Goal: Task Accomplishment & Management: Use online tool/utility

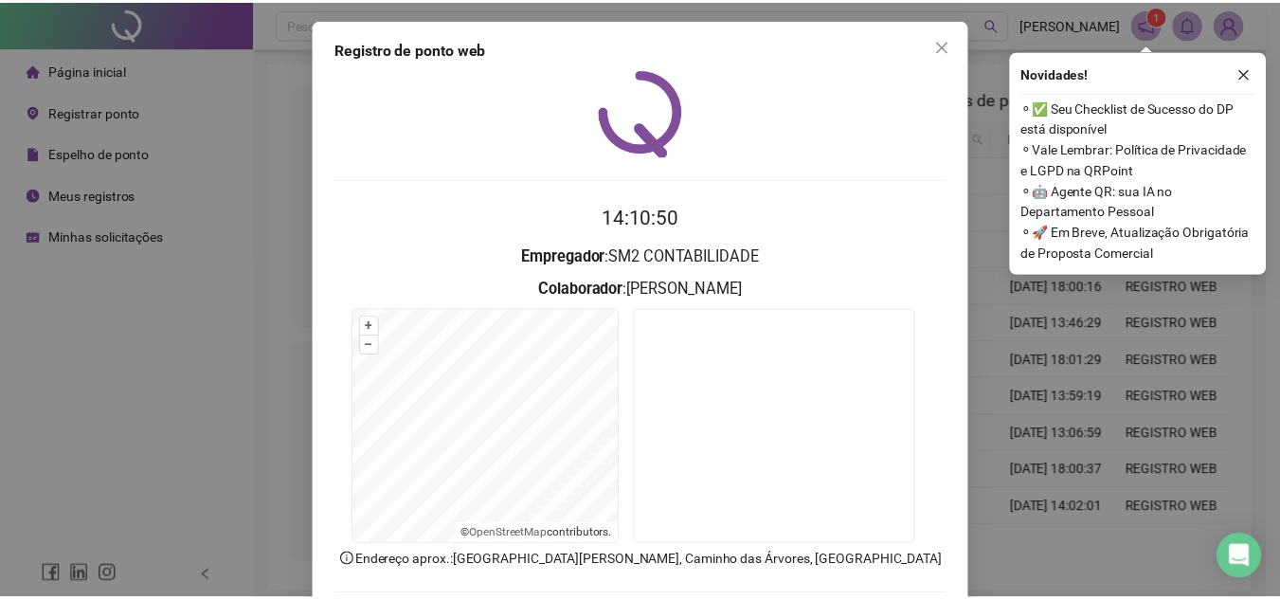
scroll to position [95, 0]
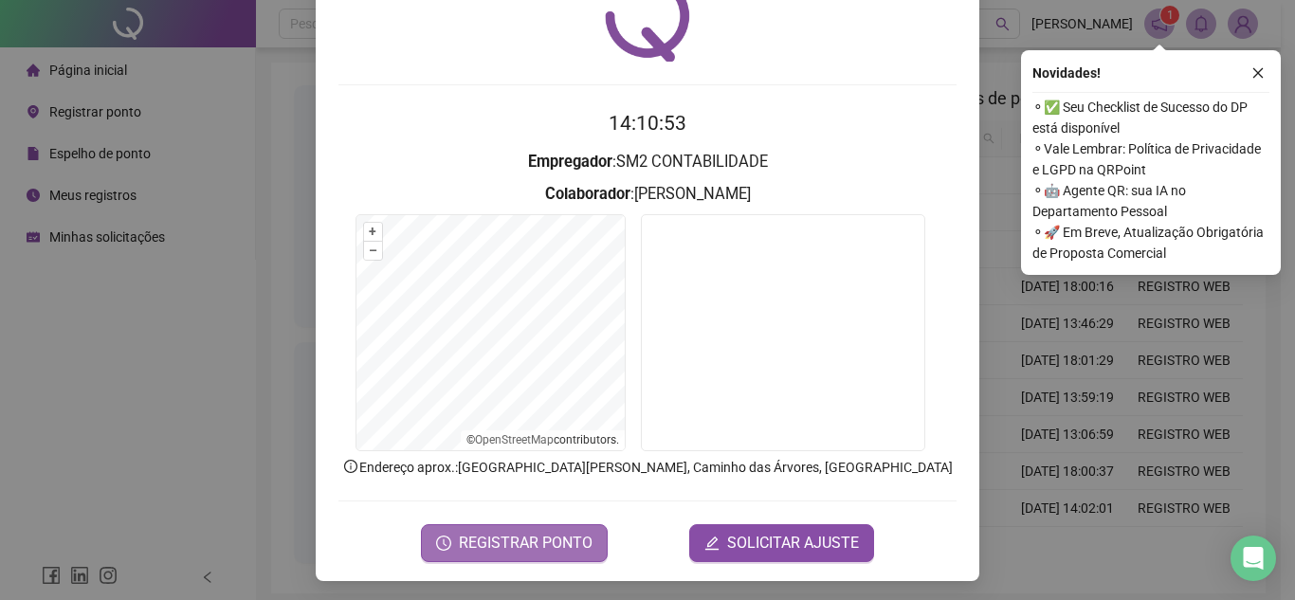
click at [471, 550] on span "REGISTRAR PONTO" at bounding box center [526, 543] width 134 height 23
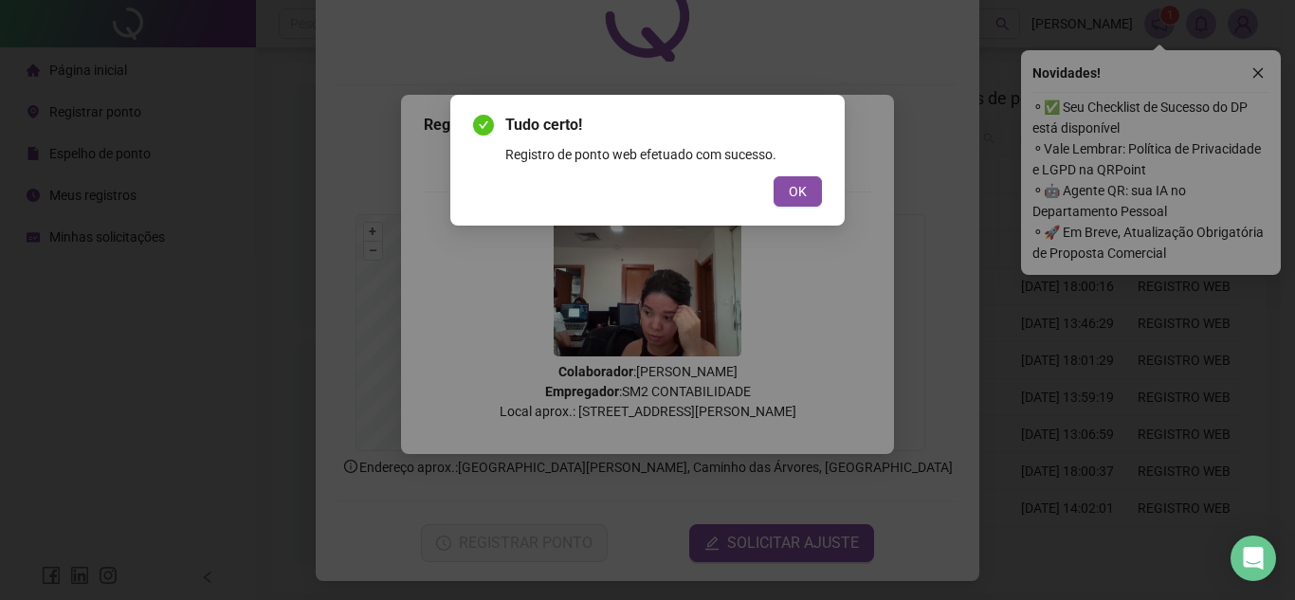
click at [819, 173] on div "Tudo certo! Registro de ponto web efetuado com sucesso. OK" at bounding box center [647, 160] width 349 height 93
click at [817, 190] on button "OK" at bounding box center [797, 191] width 48 height 30
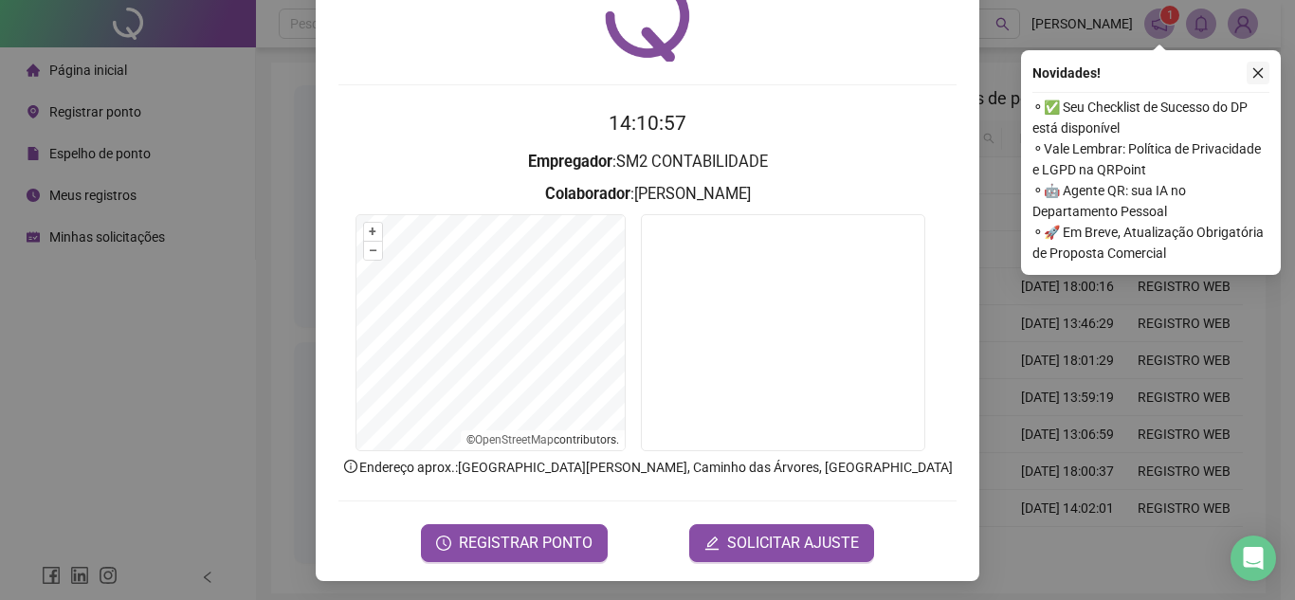
click at [1247, 76] on button "button" at bounding box center [1257, 73] width 23 height 23
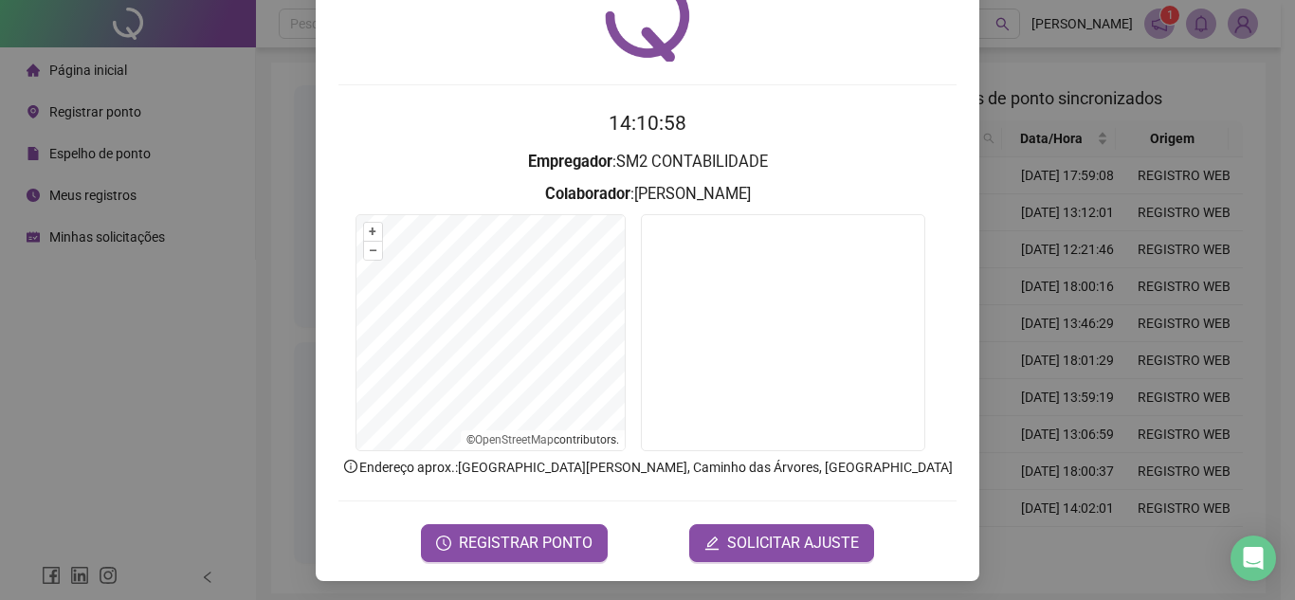
click at [1018, 104] on div "Registro de ponto web 14:10:58 Empregador : SM2 CONTABILIDADE Colaborador : [PE…" at bounding box center [647, 300] width 1295 height 600
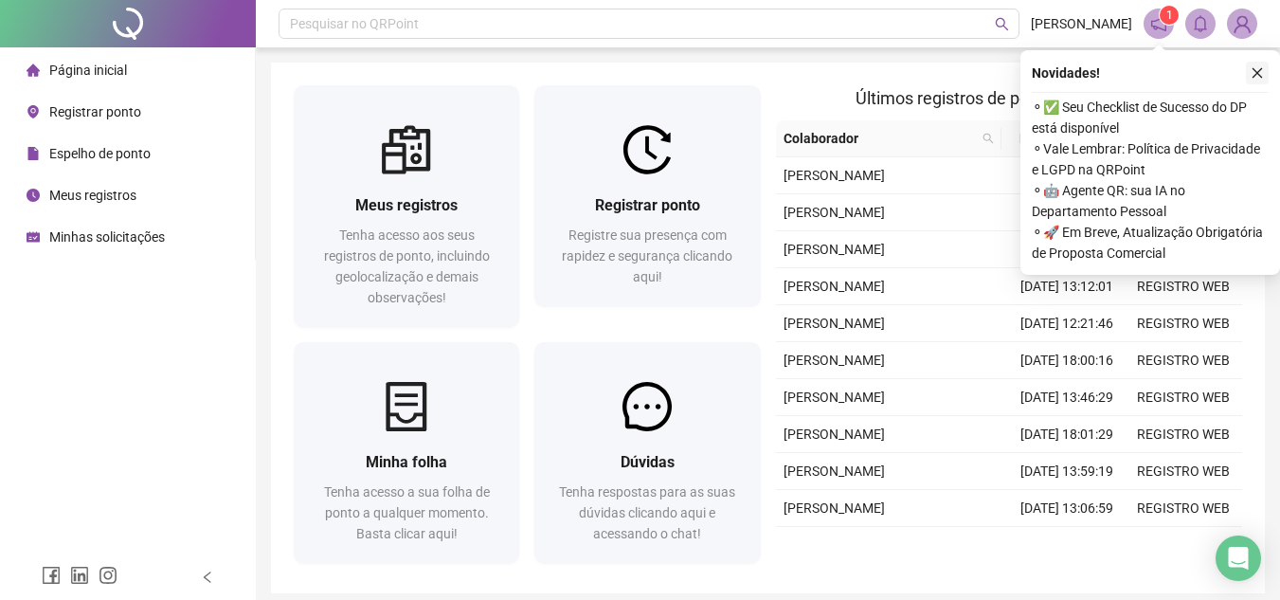
click at [1249, 70] on button "button" at bounding box center [1257, 73] width 23 height 23
